Goal: Find contact information: Find contact information

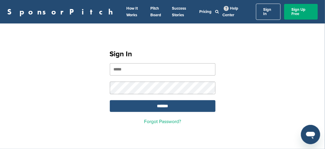
type input "**********"
click at [153, 102] on input "*******" at bounding box center [163, 106] width 106 height 12
click at [162, 102] on input "*******" at bounding box center [163, 106] width 106 height 12
click at [163, 100] on input "*******" at bounding box center [163, 106] width 106 height 12
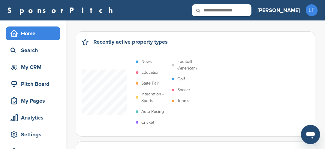
click at [182, 88] on p "Soccer" at bounding box center [183, 89] width 13 height 7
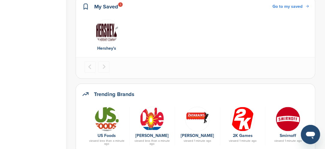
scroll to position [270, 0]
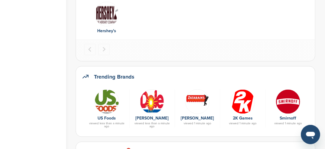
click at [112, 105] on img at bounding box center [107, 101] width 25 height 25
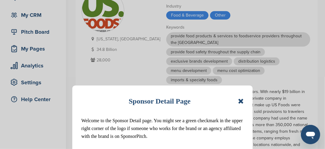
scroll to position [60, 0]
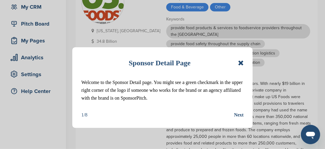
click at [241, 63] on icon at bounding box center [241, 62] width 6 height 7
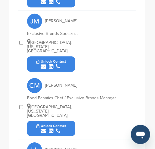
scroll to position [551, 0]
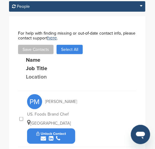
scroll to position [401, 0]
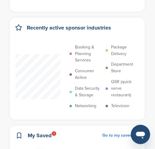
scroll to position [120, 0]
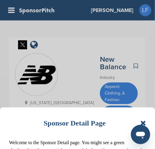
click at [143, 123] on icon at bounding box center [143, 122] width 6 height 7
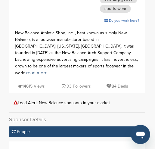
scroll to position [360, 0]
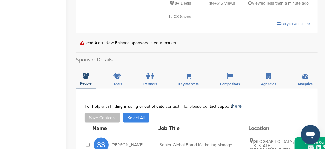
scroll to position [210, 0]
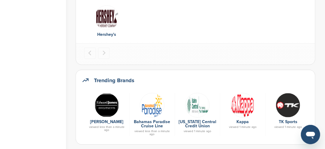
scroll to position [270, 0]
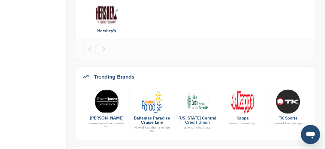
click at [282, 103] on img at bounding box center [288, 101] width 25 height 25
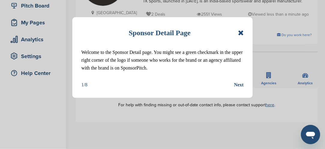
scroll to position [90, 0]
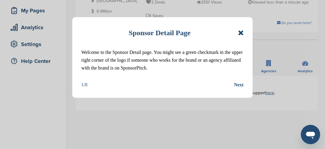
click at [242, 35] on icon at bounding box center [241, 32] width 6 height 7
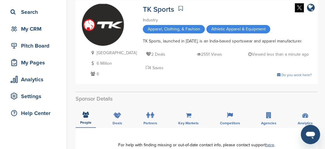
scroll to position [30, 0]
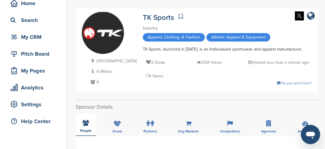
click at [83, 122] on div "People" at bounding box center [86, 124] width 20 height 22
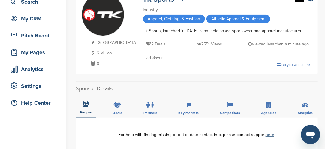
scroll to position [60, 0]
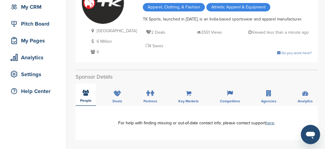
click at [88, 90] on icon at bounding box center [86, 92] width 6 height 6
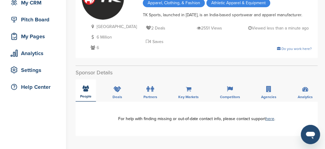
scroll to position [30, 0]
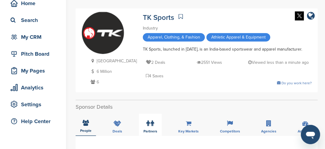
click at [150, 121] on label at bounding box center [151, 123] width 8 height 12
click at [151, 121] on icon at bounding box center [152, 122] width 3 height 6
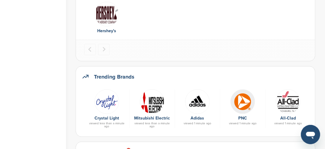
scroll to position [300, 0]
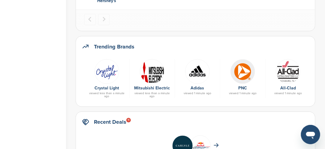
click at [197, 75] on img at bounding box center [197, 71] width 25 height 25
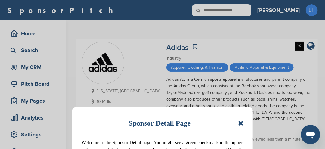
click at [241, 123] on icon at bounding box center [241, 122] width 6 height 7
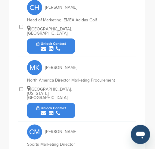
scroll to position [440, 0]
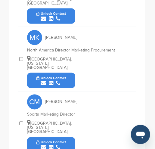
click at [67, 136] on button "Unlock Contact" at bounding box center [51, 145] width 44 height 18
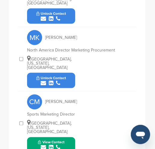
click at [68, 136] on button "View Contact" at bounding box center [51, 145] width 41 height 18
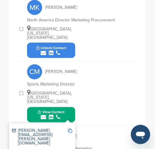
click at [70, 128] on img at bounding box center [70, 130] width 4 height 4
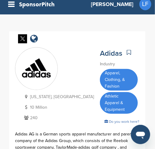
scroll to position [0, 0]
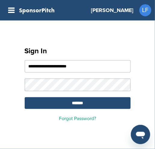
drag, startPoint x: 0, startPoint y: 0, endPoint x: 104, endPoint y: 115, distance: 154.7
click at [104, 115] on div "**********" at bounding box center [77, 81] width 120 height 93
click at [74, 103] on input "*******" at bounding box center [78, 103] width 106 height 12
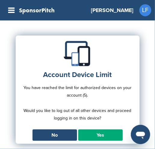
click at [86, 133] on link "Yes" at bounding box center [100, 134] width 44 height 11
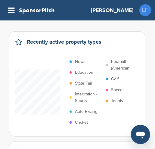
click at [116, 90] on p "Soccer" at bounding box center [117, 89] width 13 height 7
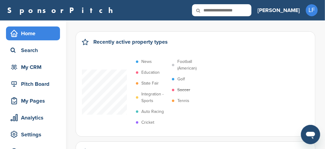
click at [154, 11] on input "text" at bounding box center [221, 10] width 59 height 12
type input "******"
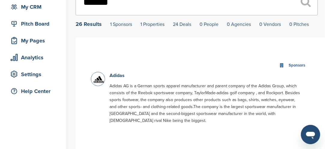
scroll to position [30, 0]
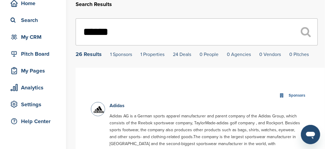
click at [100, 114] on img at bounding box center [98, 109] width 15 height 15
click at [99, 111] on img at bounding box center [98, 109] width 15 height 15
click at [119, 108] on link "Adidas" at bounding box center [117, 105] width 15 height 6
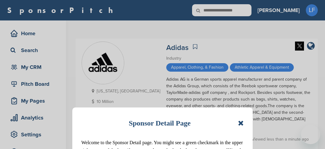
click at [119, 105] on div "Sponsor Detail Page Welcome to the Sponsor Detail page. You might see a green c…" at bounding box center [162, 74] width 325 height 149
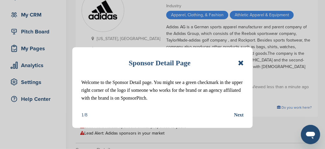
scroll to position [60, 0]
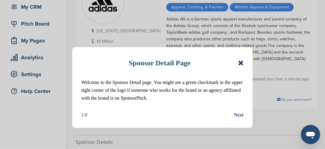
click at [242, 63] on icon at bounding box center [241, 62] width 6 height 7
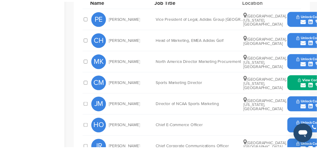
scroll to position [270, 0]
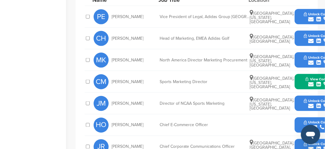
click at [311, 103] on icon "submit" at bounding box center [310, 105] width 5 height 5
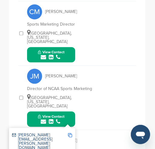
scroll to position [543, 0]
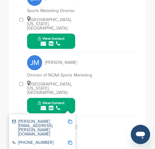
click at [70, 119] on img at bounding box center [70, 121] width 4 height 4
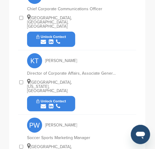
scroll to position [753, 0]
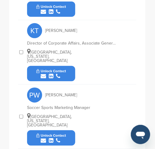
click at [45, 137] on icon "submit" at bounding box center [43, 139] width 5 height 5
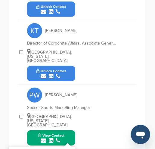
scroll to position [543, 0]
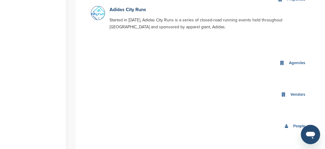
scroll to position [180, 0]
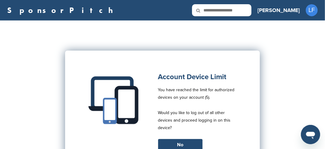
click at [251, 13] on input "text" at bounding box center [221, 10] width 59 height 12
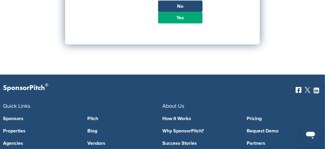
scroll to position [150, 0]
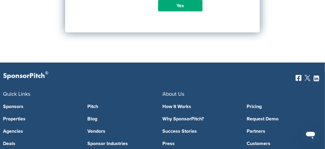
click at [171, 3] on link "Yes" at bounding box center [180, 5] width 44 height 11
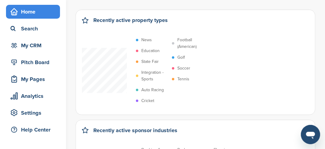
scroll to position [30, 0]
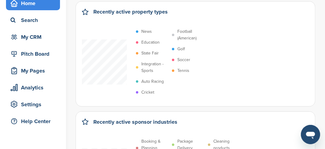
click at [180, 59] on p "Soccer" at bounding box center [183, 59] width 13 height 7
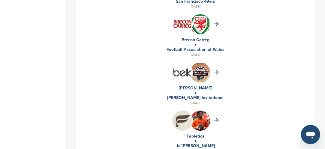
scroll to position [510, 0]
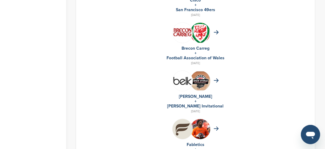
click at [198, 80] on img at bounding box center [200, 80] width 20 height 19
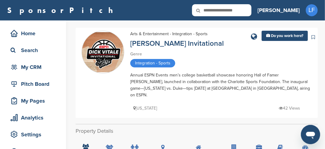
click at [104, 50] on img at bounding box center [103, 52] width 42 height 40
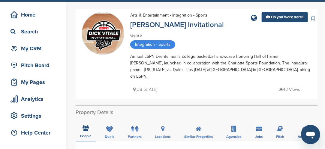
scroll to position [30, 0]
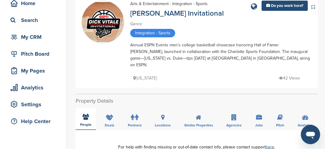
click at [89, 108] on div "People" at bounding box center [86, 118] width 20 height 22
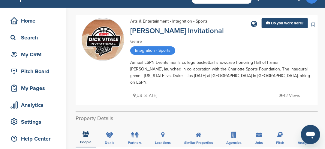
scroll to position [0, 0]
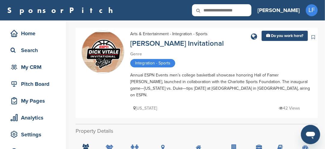
click at [246, 11] on input "text" at bounding box center [221, 10] width 59 height 12
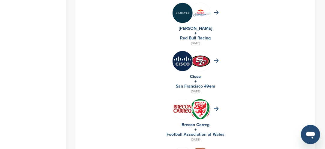
scroll to position [390, 0]
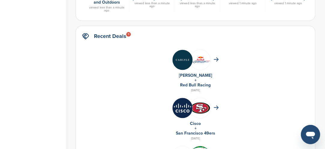
click at [182, 104] on img at bounding box center [183, 108] width 20 height 20
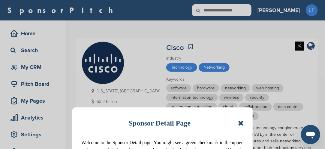
click at [240, 124] on icon at bounding box center [241, 122] width 6 height 7
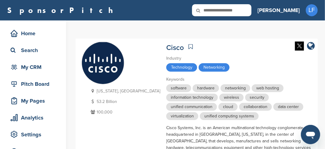
drag, startPoint x: 225, startPoint y: 102, endPoint x: 228, endPoint y: 103, distance: 3.1
drag, startPoint x: 228, startPoint y: 103, endPoint x: 156, endPoint y: 100, distance: 72.1
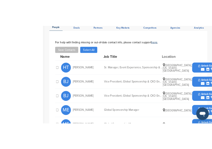
scroll to position [240, 0]
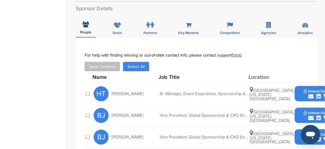
click at [304, 115] on div "submit" at bounding box center [319, 118] width 30 height 6
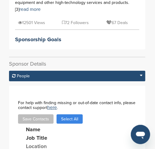
scroll to position [314, 0]
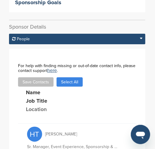
scroll to position [374, 0]
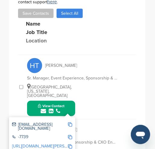
scroll to position [404, 0]
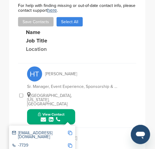
click at [71, 131] on img at bounding box center [70, 133] width 4 height 4
click at [80, 131] on div "BJ Bryan Jones" at bounding box center [60, 138] width 66 height 15
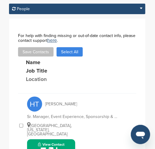
scroll to position [344, 0]
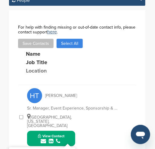
scroll to position [374, 0]
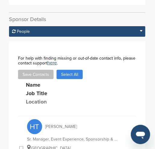
scroll to position [344, 0]
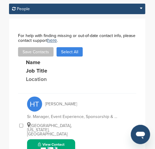
click at [45, 146] on icon "submit" at bounding box center [43, 148] width 5 height 5
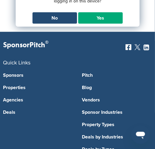
click at [106, 17] on link "Yes" at bounding box center [100, 17] width 44 height 11
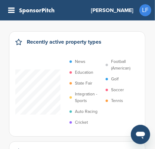
click at [114, 89] on p "Soccer" at bounding box center [117, 89] width 13 height 7
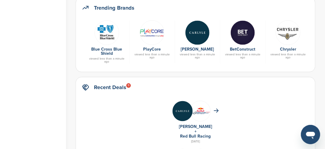
scroll to position [300, 0]
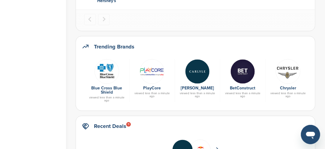
click at [106, 71] on img at bounding box center [107, 71] width 25 height 25
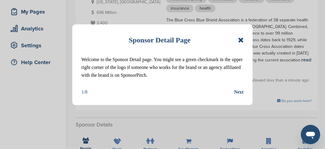
scroll to position [90, 0]
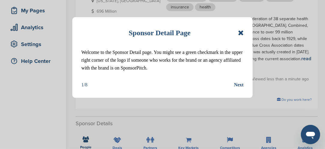
click at [243, 31] on icon at bounding box center [241, 32] width 6 height 7
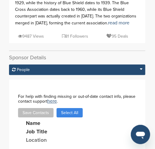
scroll to position [246, 0]
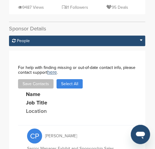
scroll to position [276, 0]
